Goal: Information Seeking & Learning: Learn about a topic

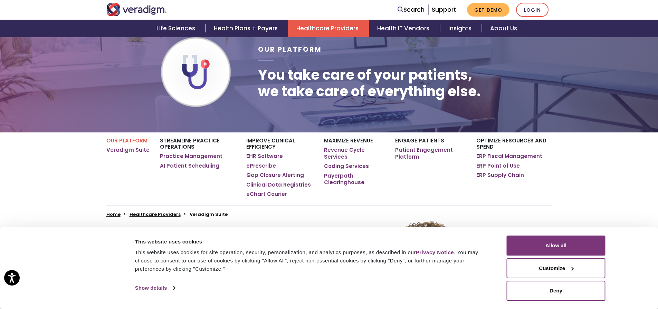
scroll to position [69, 0]
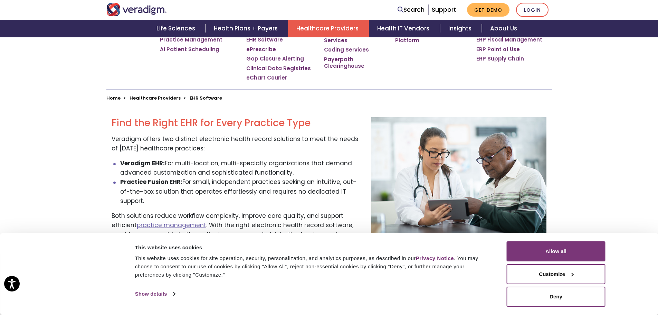
scroll to position [242, 0]
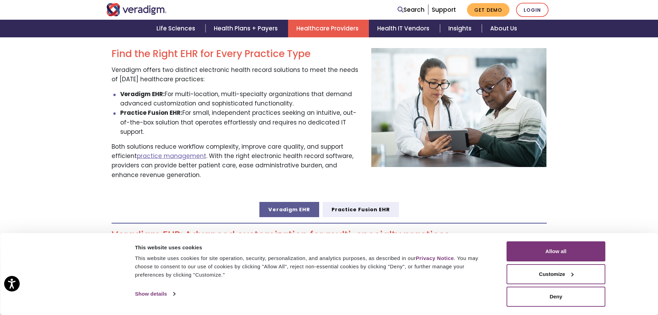
click at [292, 202] on link "Veradigm EHR" at bounding box center [289, 209] width 60 height 15
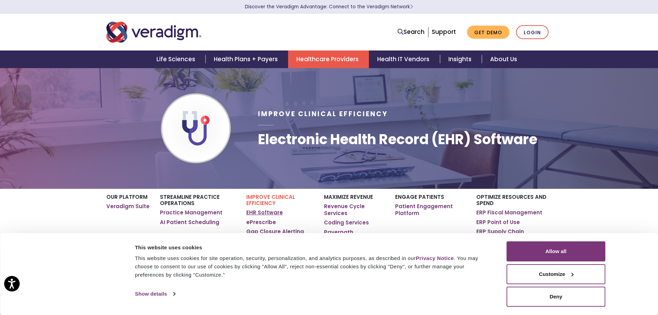
click at [273, 215] on link "EHR Software" at bounding box center [264, 212] width 37 height 7
